Goal: Task Accomplishment & Management: Manage account settings

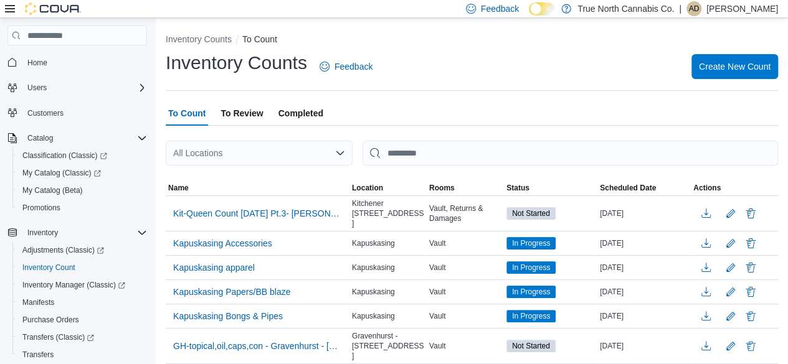
scroll to position [62, 0]
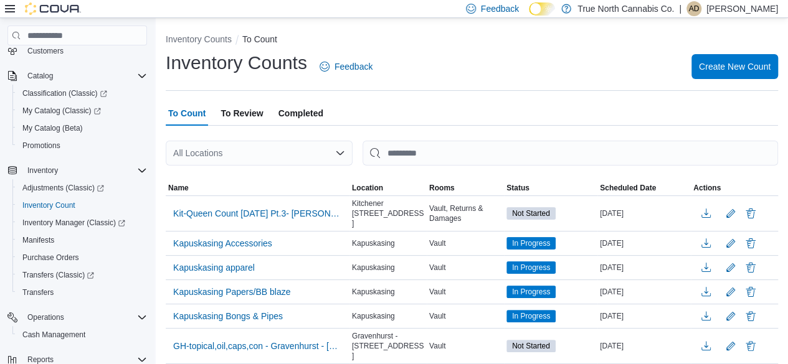
click at [744, 8] on p "[PERSON_NAME]" at bounding box center [742, 8] width 72 height 15
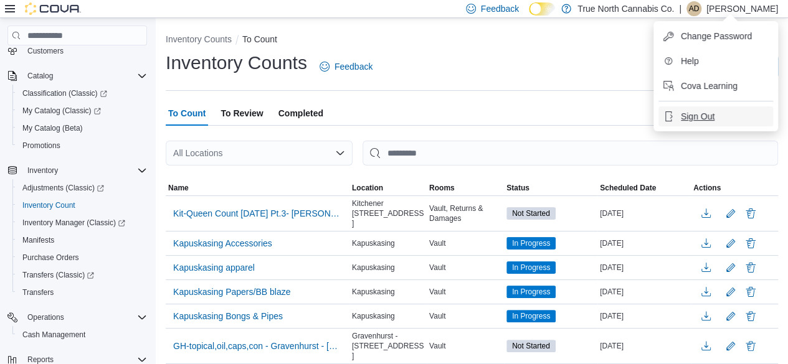
click at [710, 113] on span "Sign Out" at bounding box center [698, 116] width 34 height 12
